Goal: Task Accomplishment & Management: Manage account settings

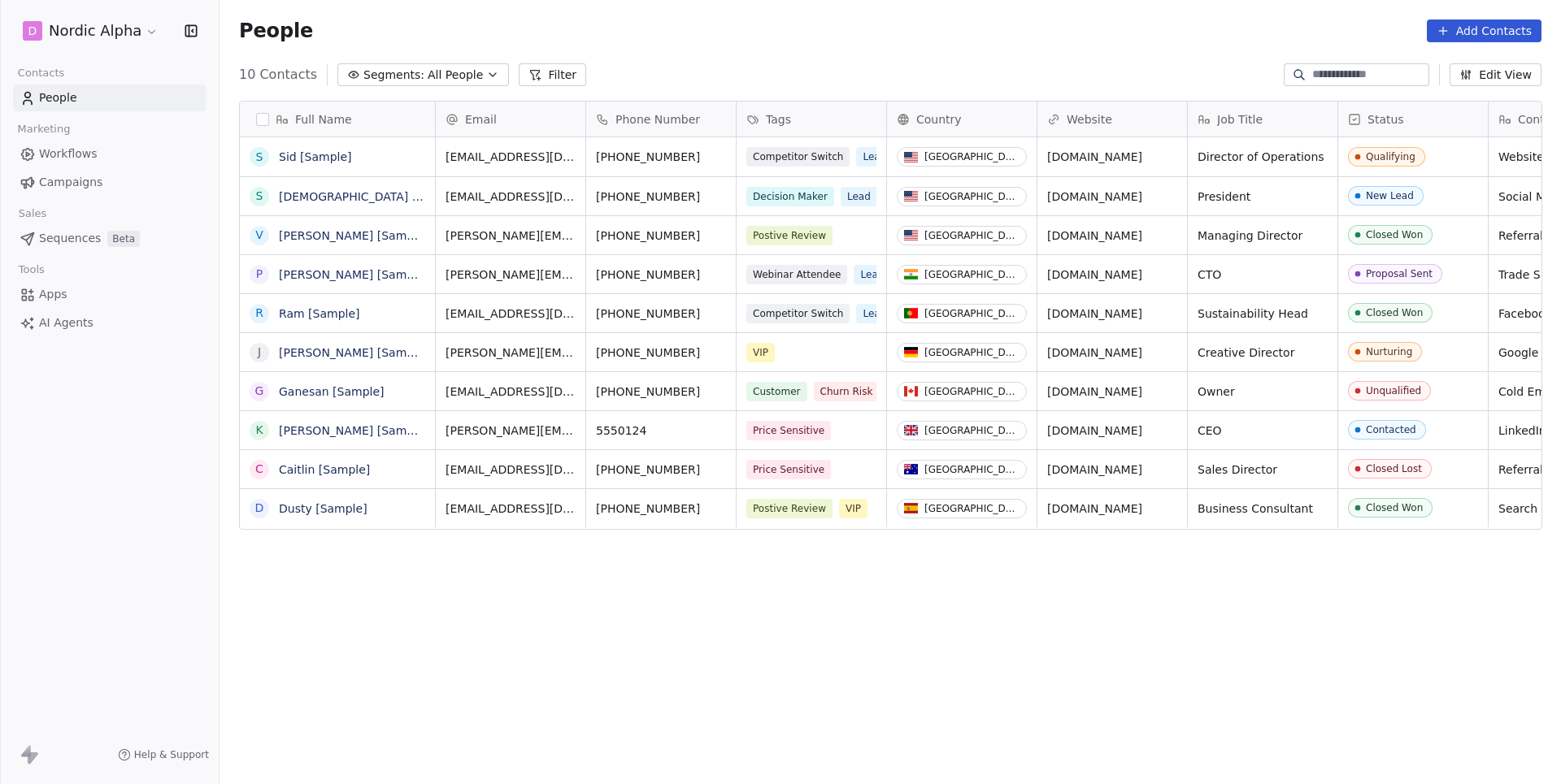
scroll to position [690, 1341]
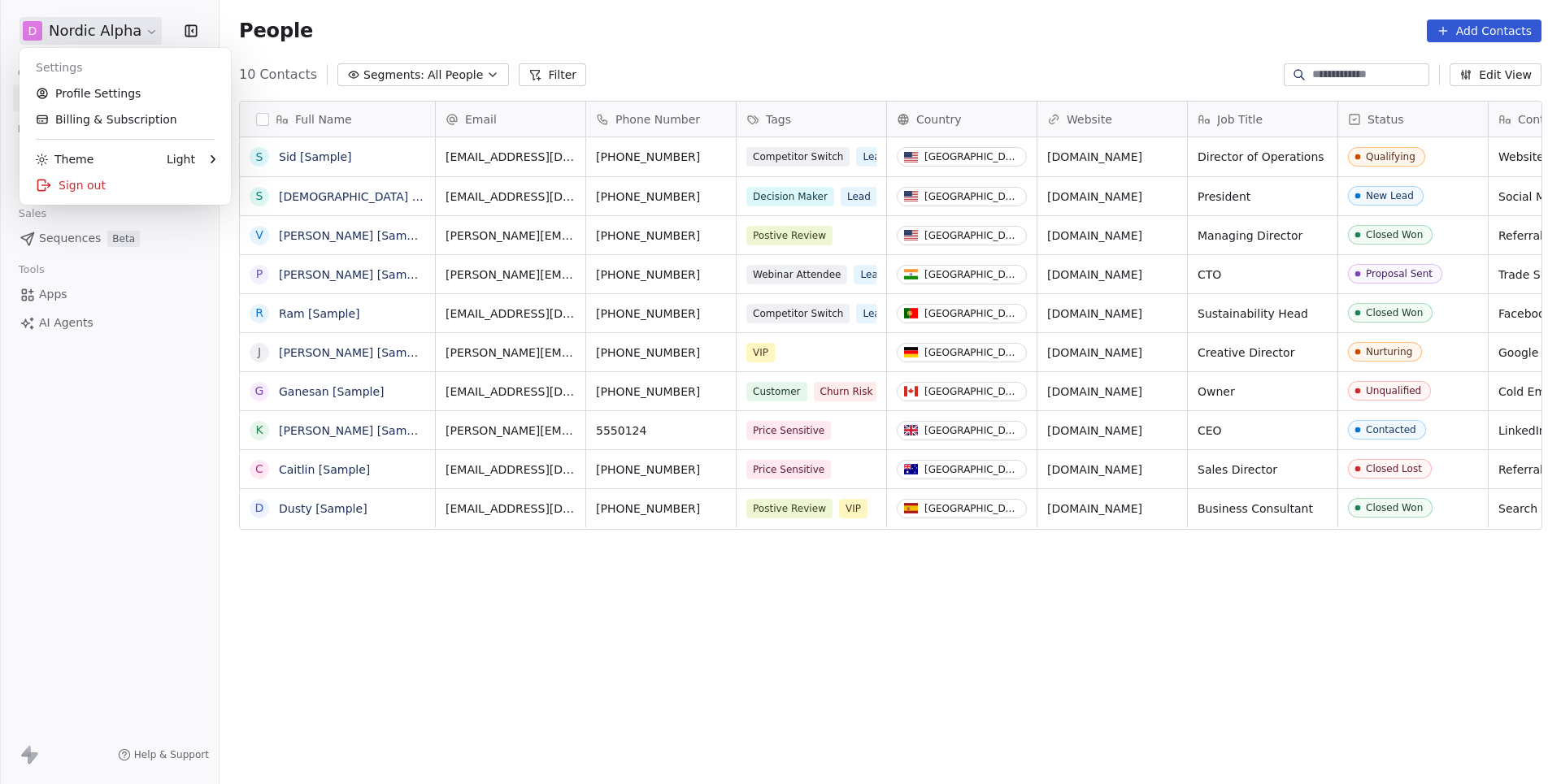
click at [79, 25] on html "D Nordic Alpha Contacts People Marketing Workflows Campaigns Sales Sequences Be…" at bounding box center [780, 392] width 1561 height 784
click at [96, 98] on link "Profile Settings" at bounding box center [124, 94] width 198 height 26
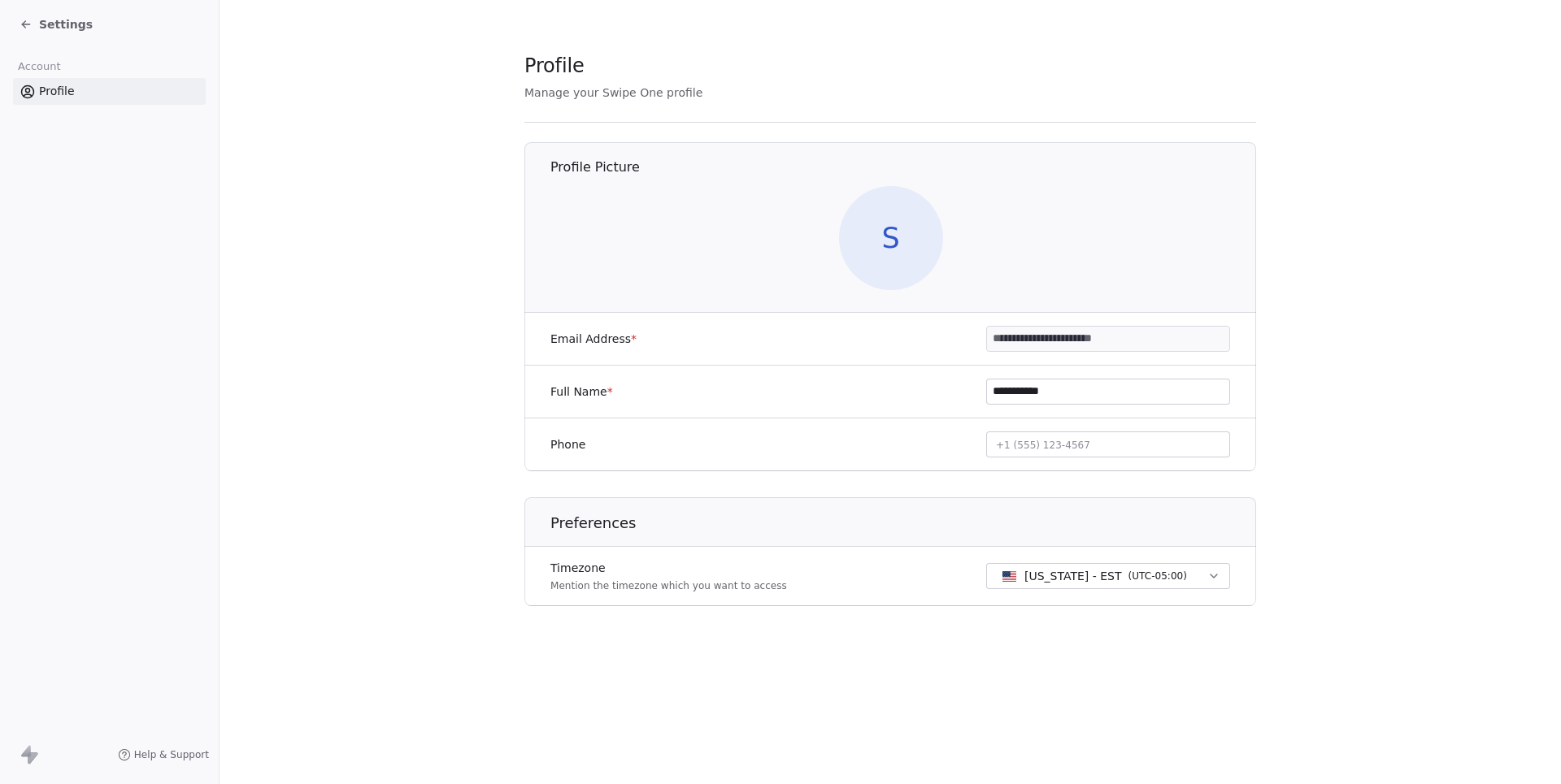
click at [59, 20] on span "Settings" at bounding box center [66, 24] width 54 height 16
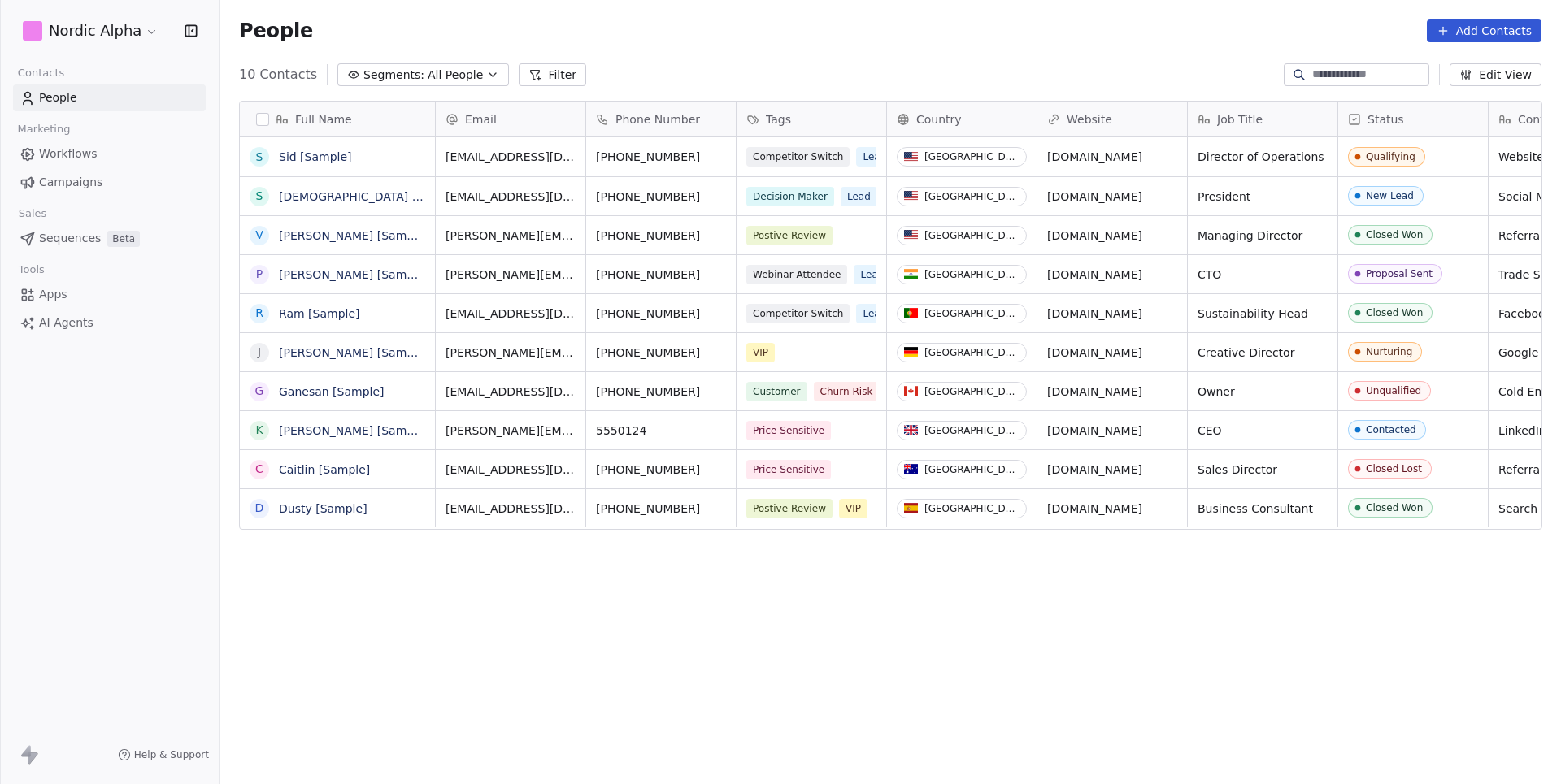
scroll to position [690, 1341]
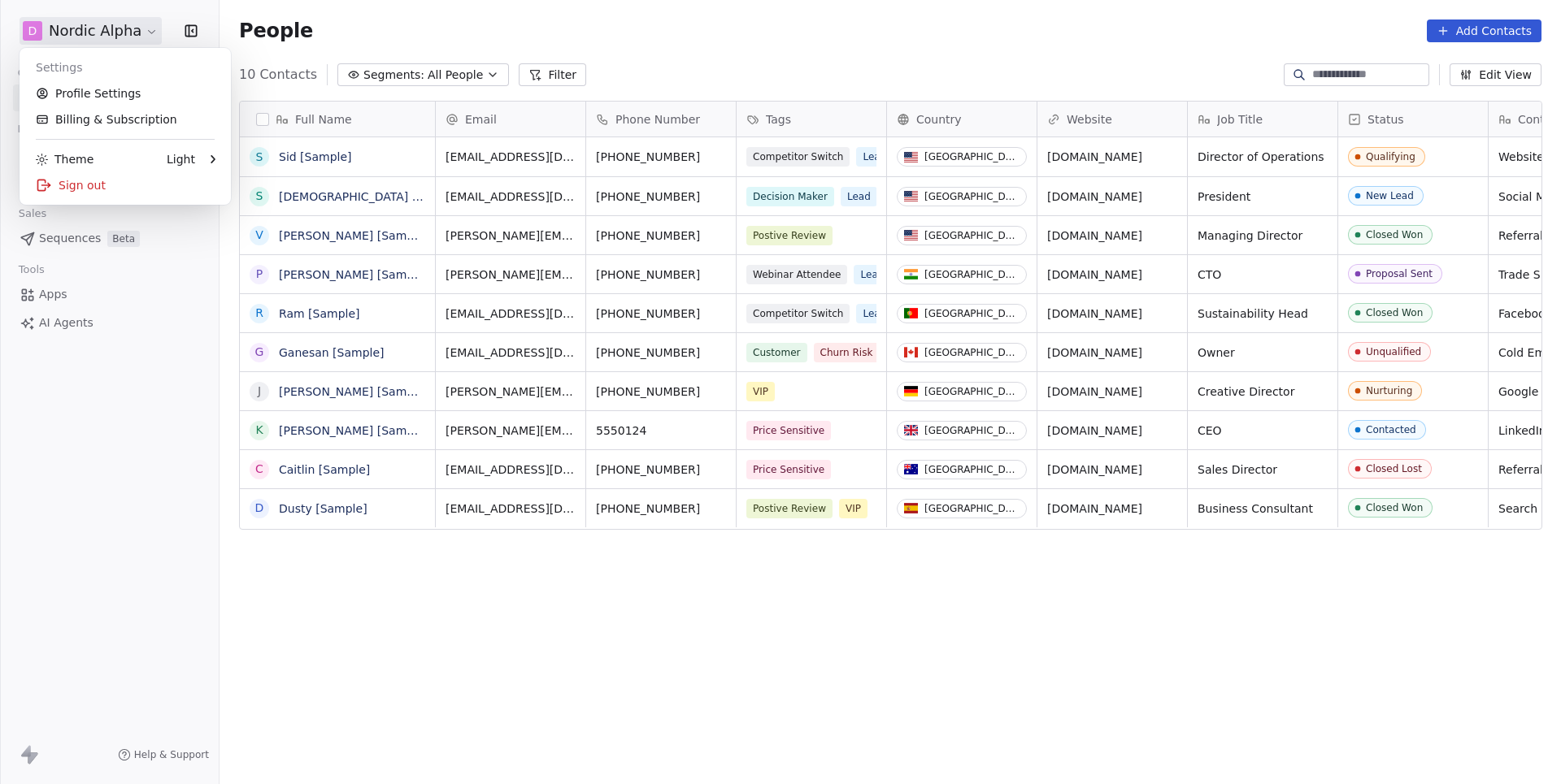
click at [131, 34] on html "D Nordic Alpha Contacts People Marketing Workflows Campaigns Sales Sequences Be…" at bounding box center [780, 392] width 1561 height 784
click at [80, 90] on link "Profile Settings" at bounding box center [124, 94] width 198 height 26
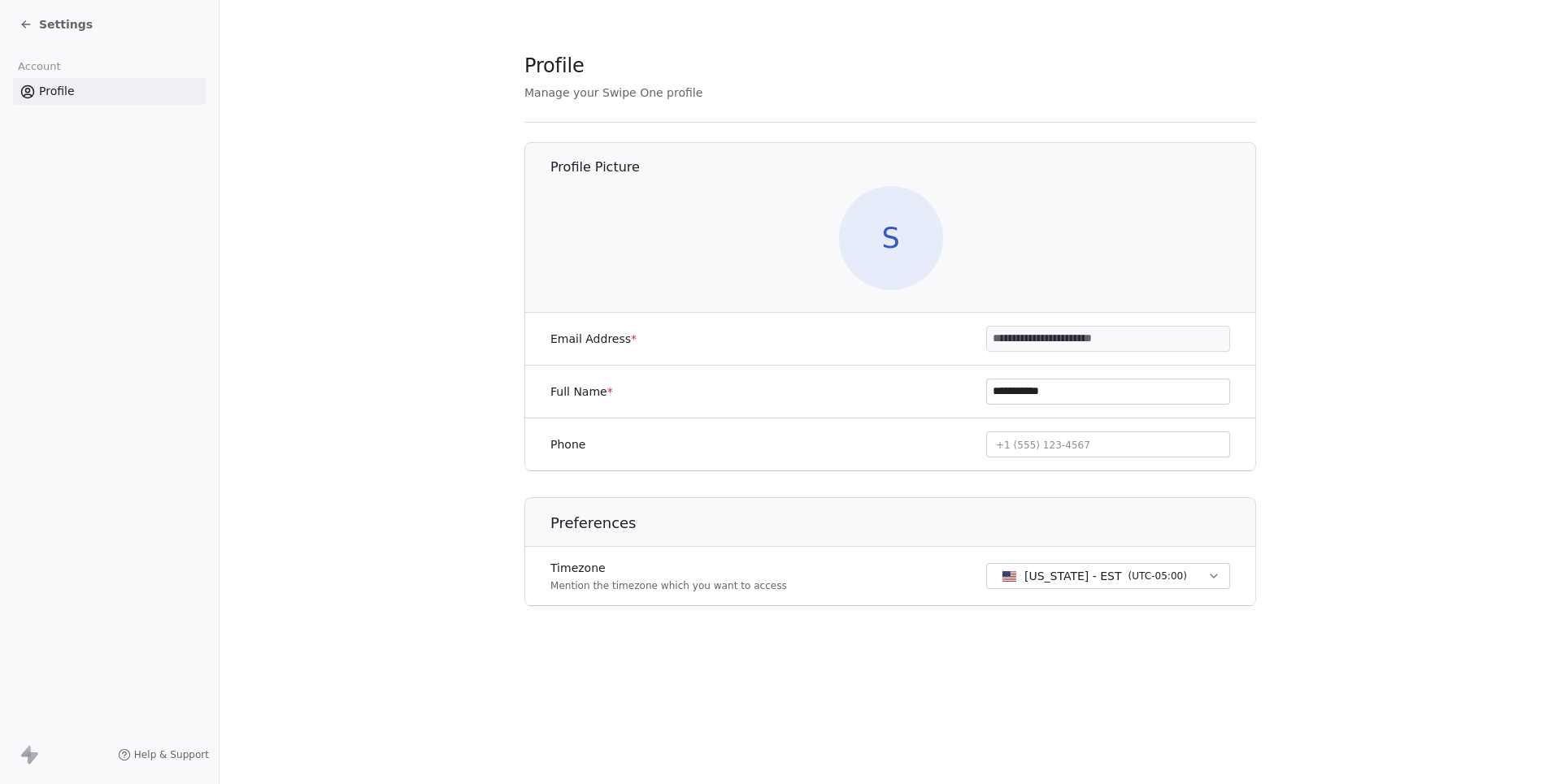
type input "**********"
